Goal: Unclear

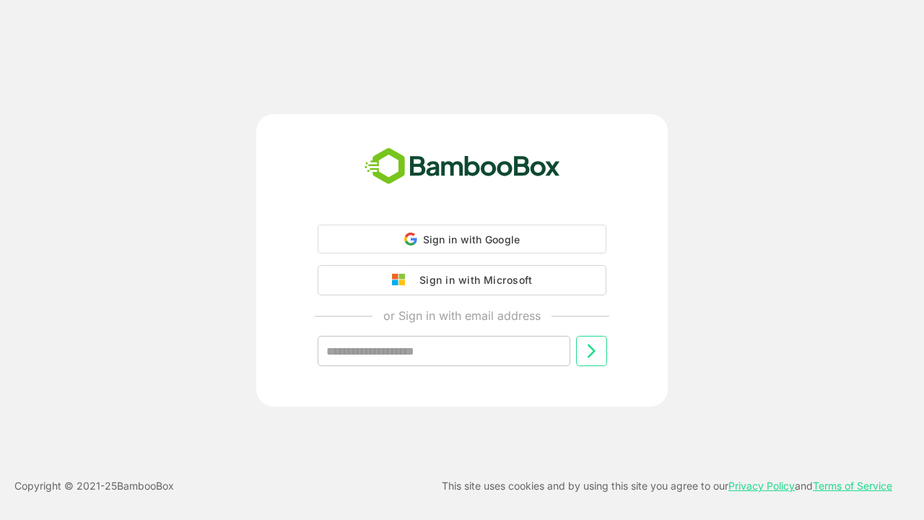
type input "**********"
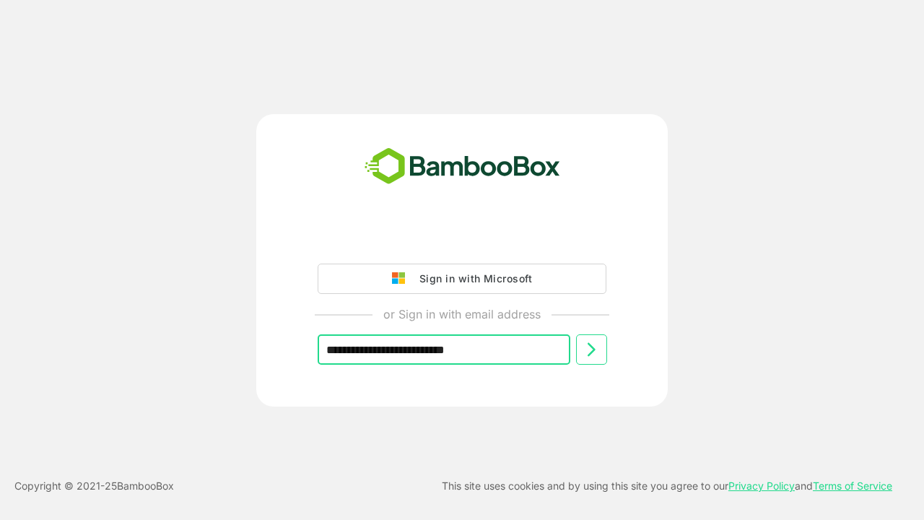
click at [591, 349] on icon at bounding box center [590, 349] width 17 height 17
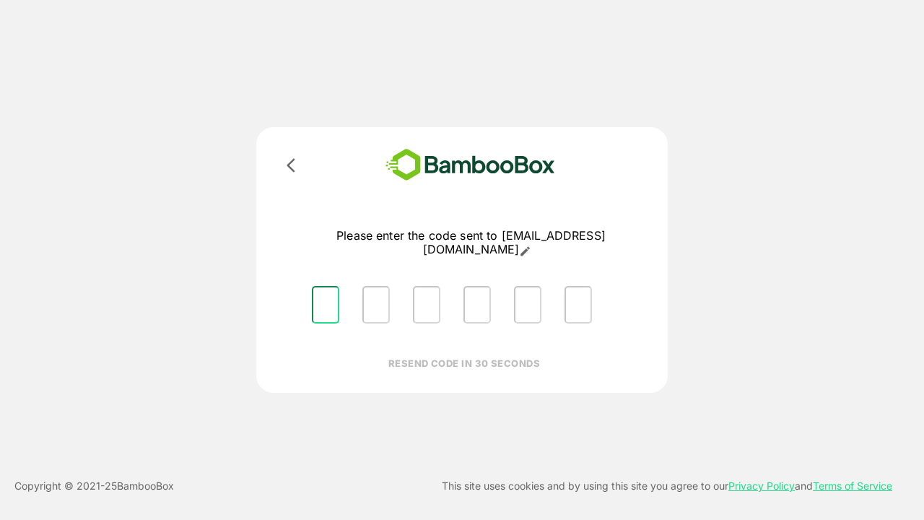
type input "*"
